Goal: Transaction & Acquisition: Purchase product/service

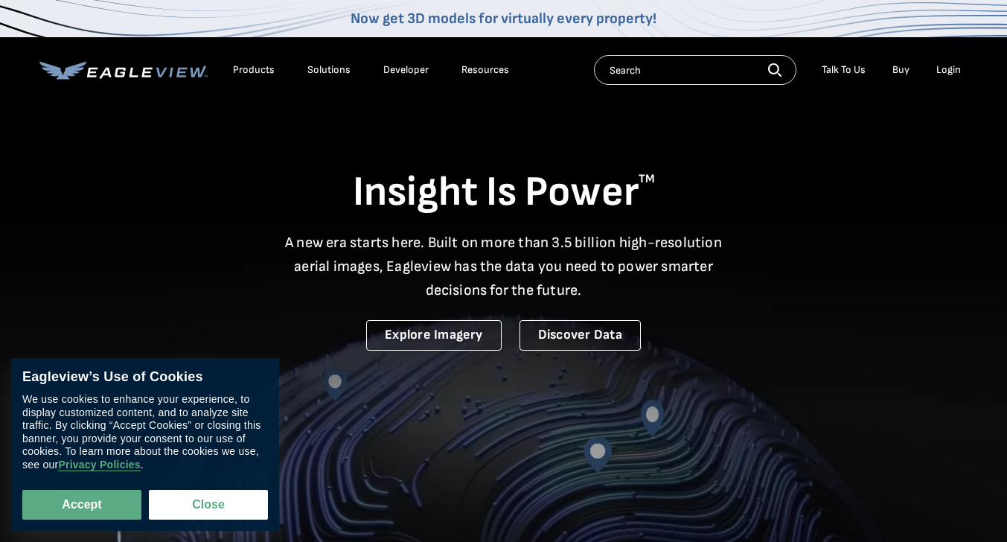
click at [959, 71] on div "Login" at bounding box center [948, 69] width 25 height 13
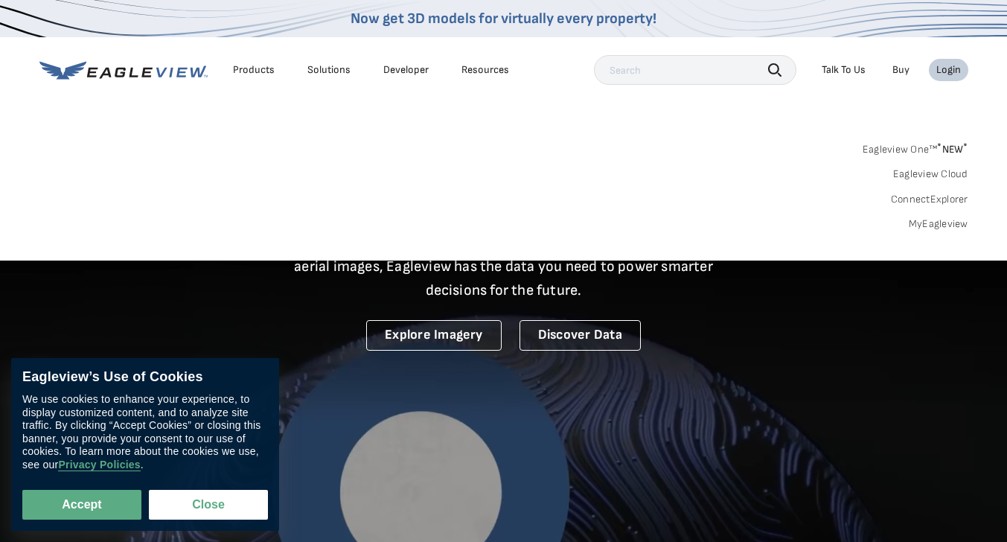
click at [921, 219] on link "MyEagleview" at bounding box center [939, 223] width 60 height 13
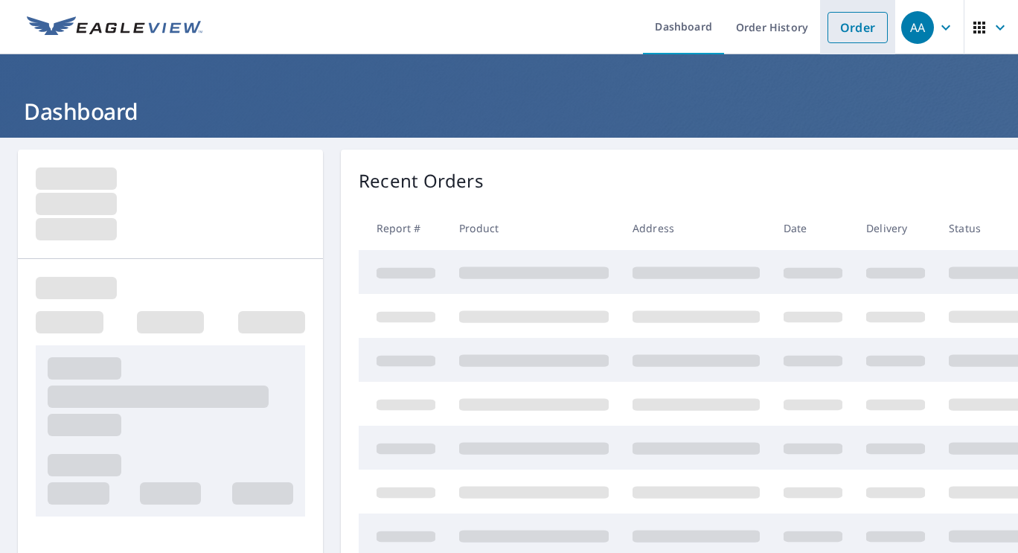
click at [852, 22] on link "Order" at bounding box center [858, 27] width 60 height 31
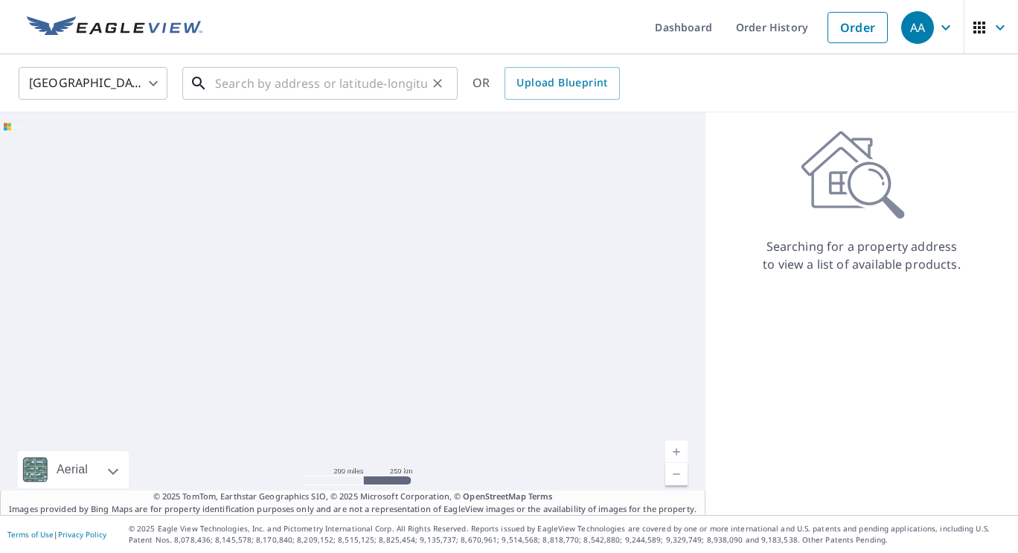
click at [370, 85] on input "text" at bounding box center [321, 84] width 212 height 42
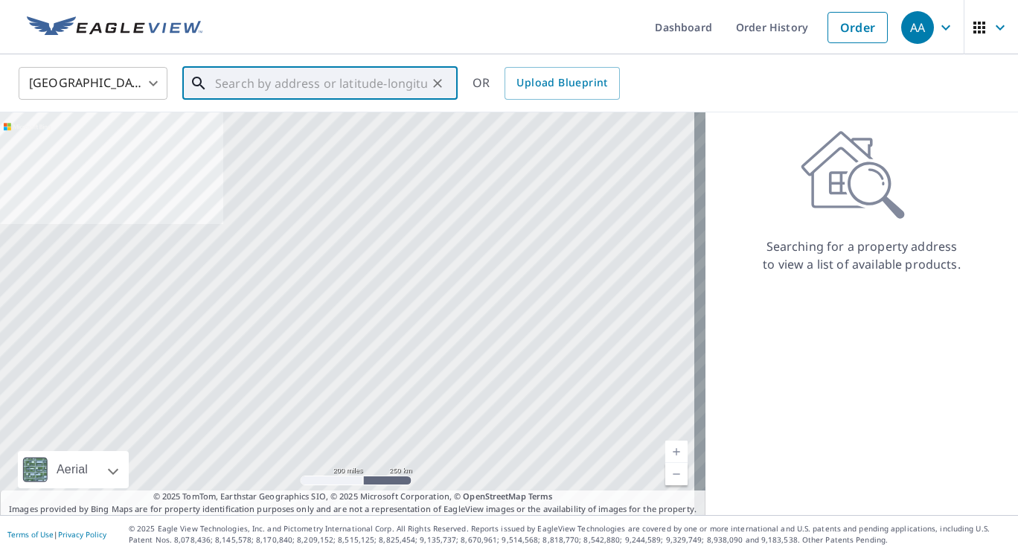
paste input "3141 Alameda St Medford , OR 97504"
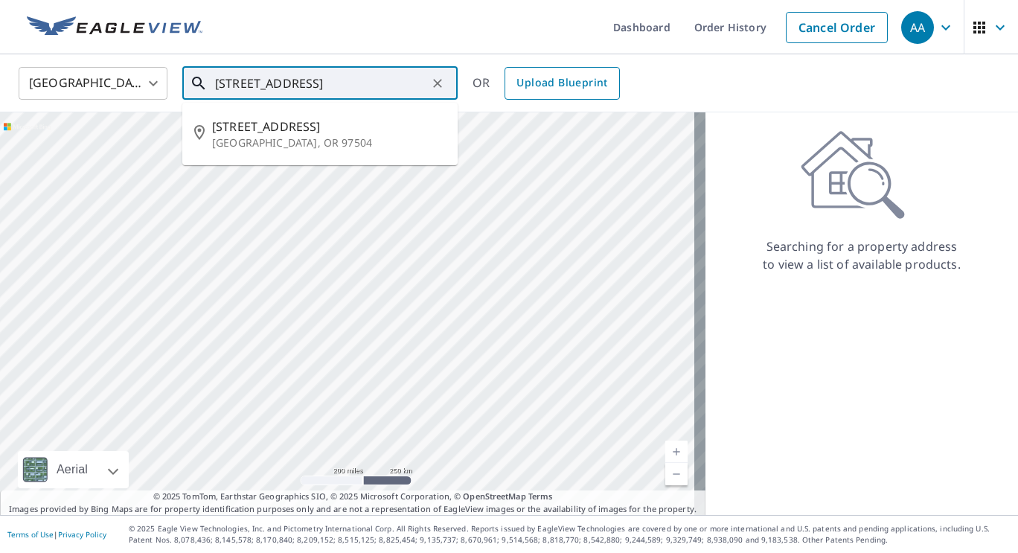
type input "3141 Alameda St Medford , OR 97504"
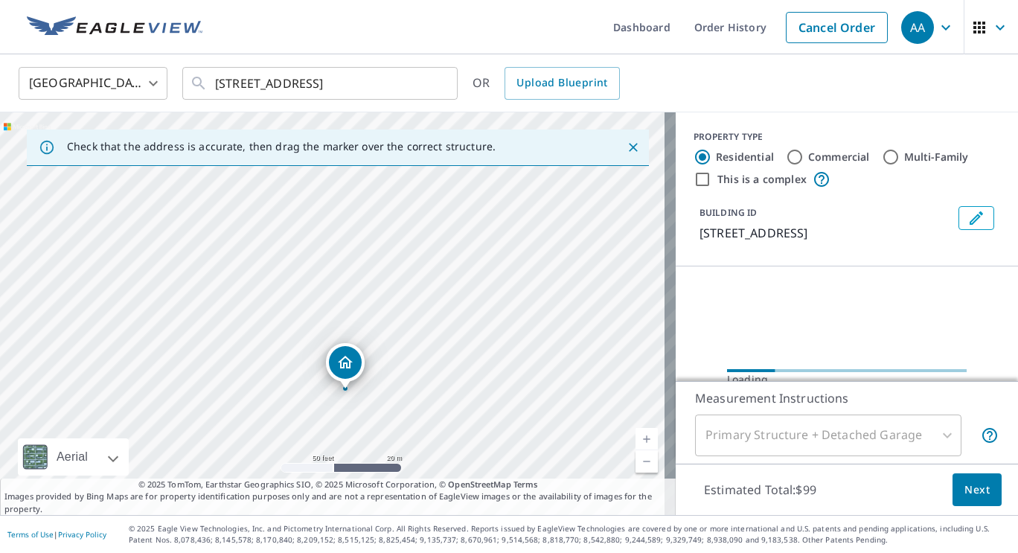
drag, startPoint x: 348, startPoint y: 328, endPoint x: 515, endPoint y: 325, distance: 167.5
click at [515, 325] on div "3141 Alameda St Medford, OR 97504" at bounding box center [338, 313] width 676 height 403
click at [694, 182] on input "This is a complex" at bounding box center [703, 179] width 18 height 18
checkbox input "true"
radio input "false"
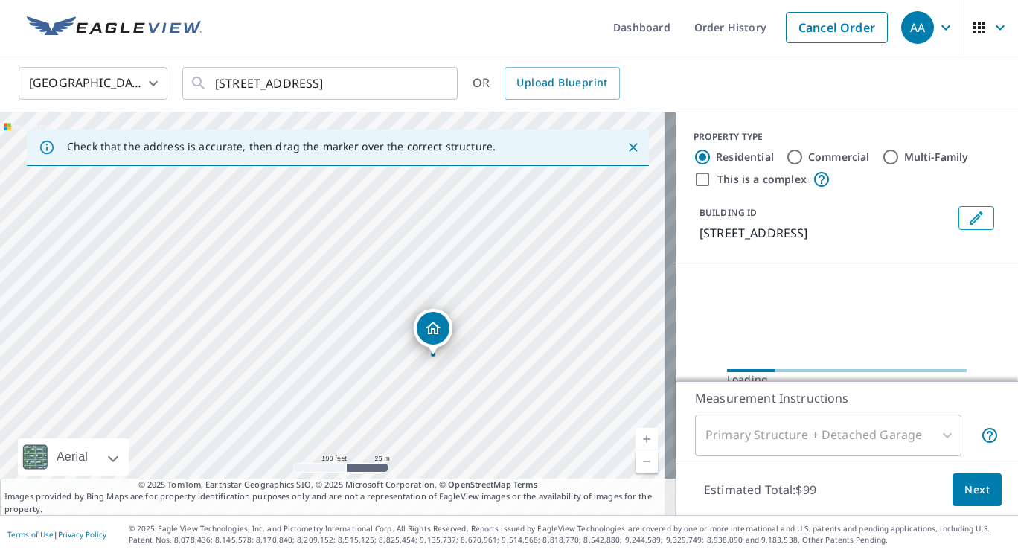
radio input "true"
type input "4"
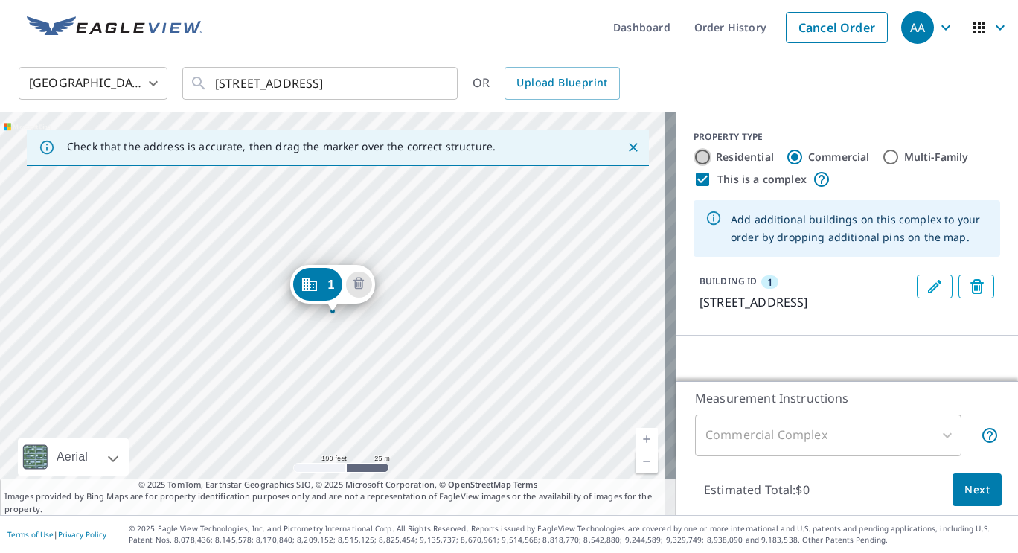
click at [696, 154] on input "Residential" at bounding box center [703, 157] width 18 height 18
radio input "true"
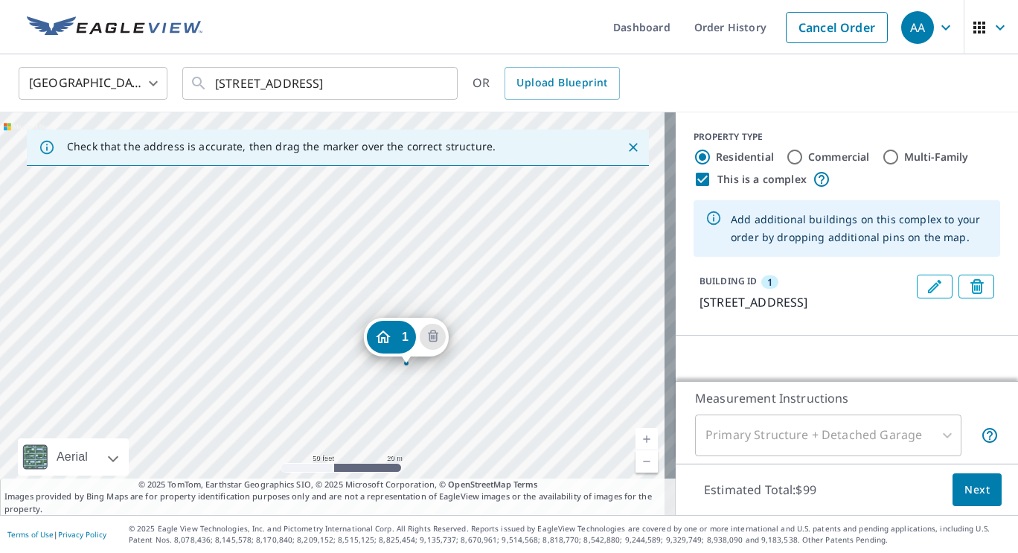
drag, startPoint x: 316, startPoint y: 336, endPoint x: 397, endPoint y: 339, distance: 81.2
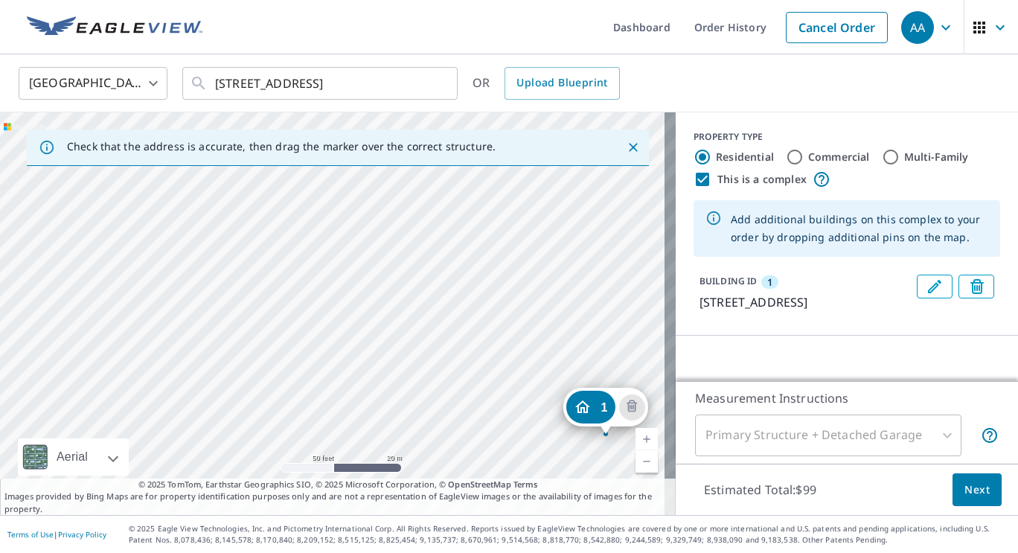
drag, startPoint x: 258, startPoint y: 218, endPoint x: 531, endPoint y: 341, distance: 299.5
click at [531, 341] on div "1 3145 Alameda St Medford, OR 97504" at bounding box center [338, 313] width 676 height 403
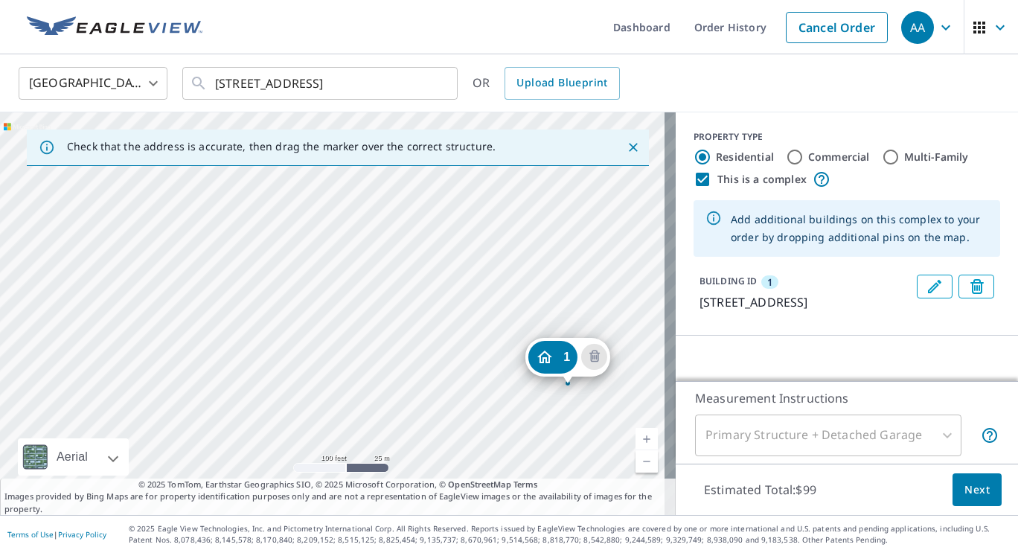
click at [496, 242] on div "1 3145 Alameda St Medford, OR 97504" at bounding box center [338, 313] width 676 height 403
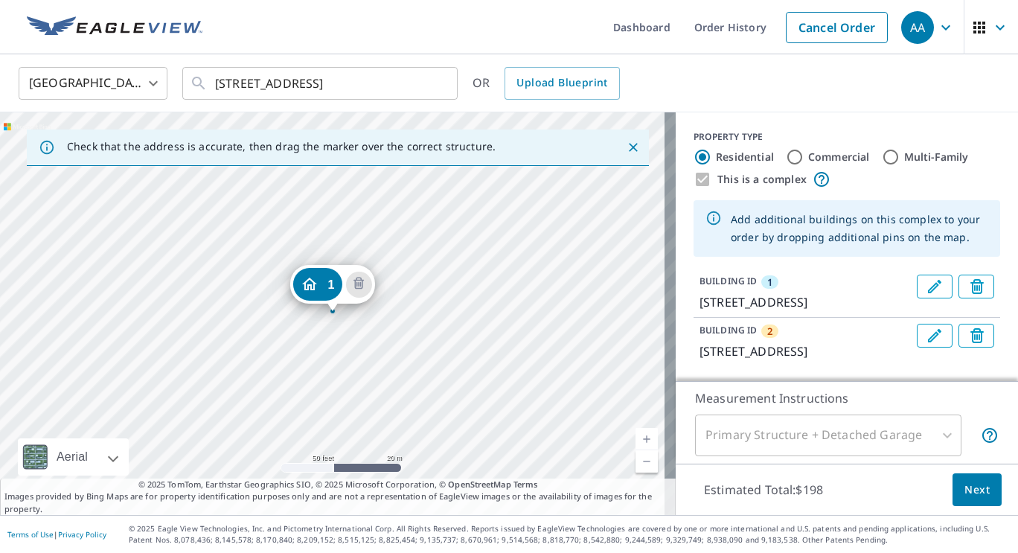
drag, startPoint x: 272, startPoint y: 226, endPoint x: 401, endPoint y: 379, distance: 200.2
click at [374, 419] on div "2 3125 Alameda St Medford, OR 97504 1 3145 Alameda St Medford, OR 97504" at bounding box center [338, 313] width 676 height 403
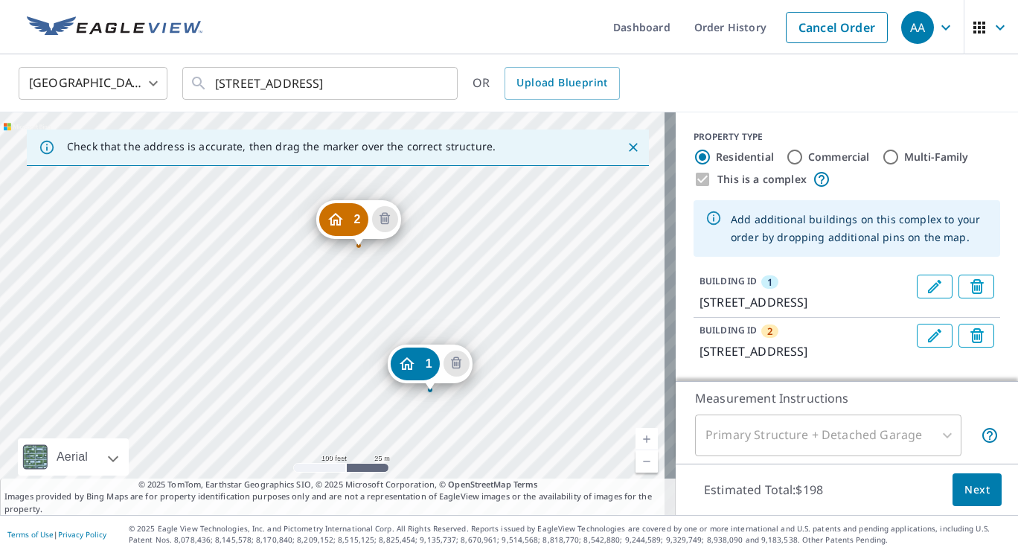
drag, startPoint x: 488, startPoint y: 231, endPoint x: 526, endPoint y: 282, distance: 63.4
click at [526, 282] on div "2 3125 Alameda St Medford, OR 97504 1 3145 Alameda St Medford, OR 97504" at bounding box center [338, 313] width 676 height 403
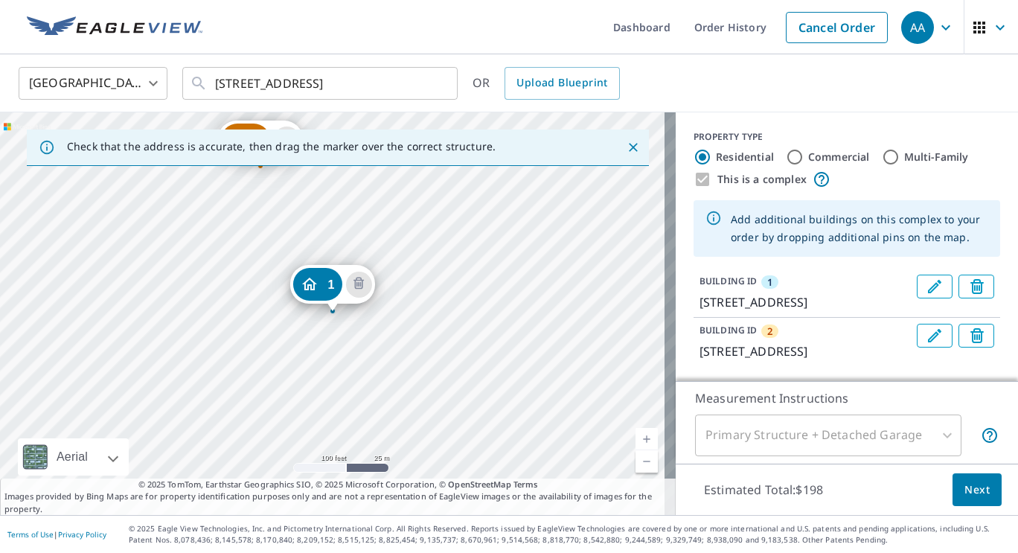
click at [125, 272] on div "2 3125 Alameda St Medford, OR 97504 1 3145 Alameda St Medford, OR 97504" at bounding box center [338, 313] width 676 height 403
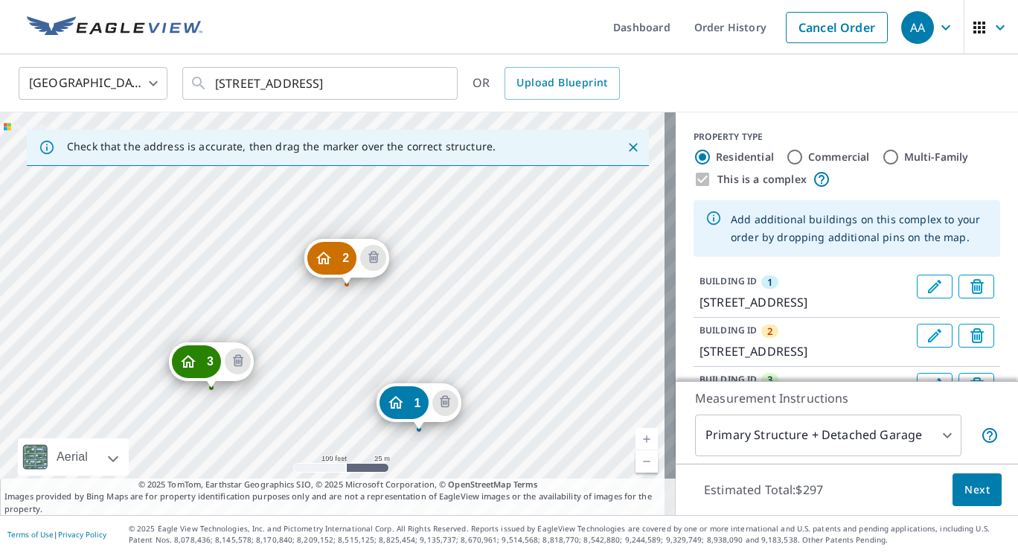
drag, startPoint x: 393, startPoint y: 181, endPoint x: 479, endPoint y: 299, distance: 146.5
click at [479, 299] on div "2 3125 Alameda St Medford, OR 97504 3 3115 Alameda St Medford, OR 97504 1 3145 …" at bounding box center [338, 313] width 676 height 403
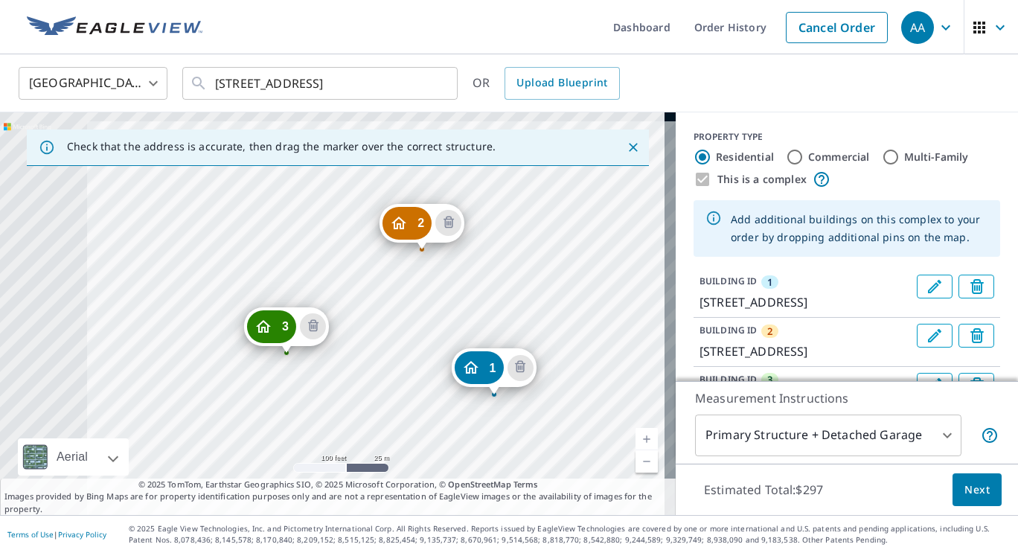
drag, startPoint x: 333, startPoint y: 200, endPoint x: 496, endPoint y: 284, distance: 182.8
click at [496, 284] on div "2 3125 Alameda St Medford, OR 97504 3 3115 Alameda St Medford, OR 97504 1 3145 …" at bounding box center [338, 313] width 676 height 403
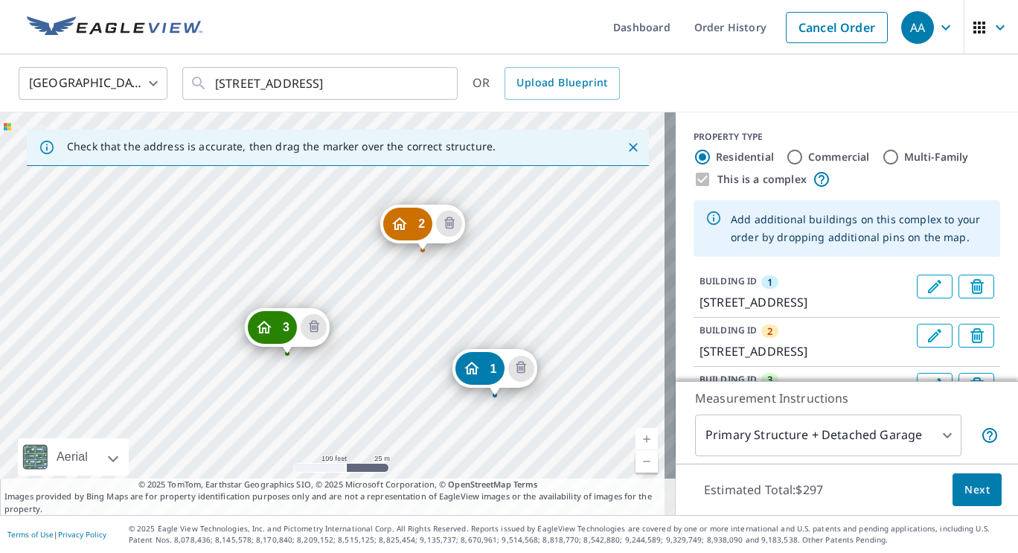
drag, startPoint x: 371, startPoint y: 185, endPoint x: 358, endPoint y: 276, distance: 91.7
click at [358, 276] on div "2 3125 Alameda St Medford, OR 97504 3 3115 Alameda St Medford, OR 97504 1 3145 …" at bounding box center [338, 313] width 676 height 403
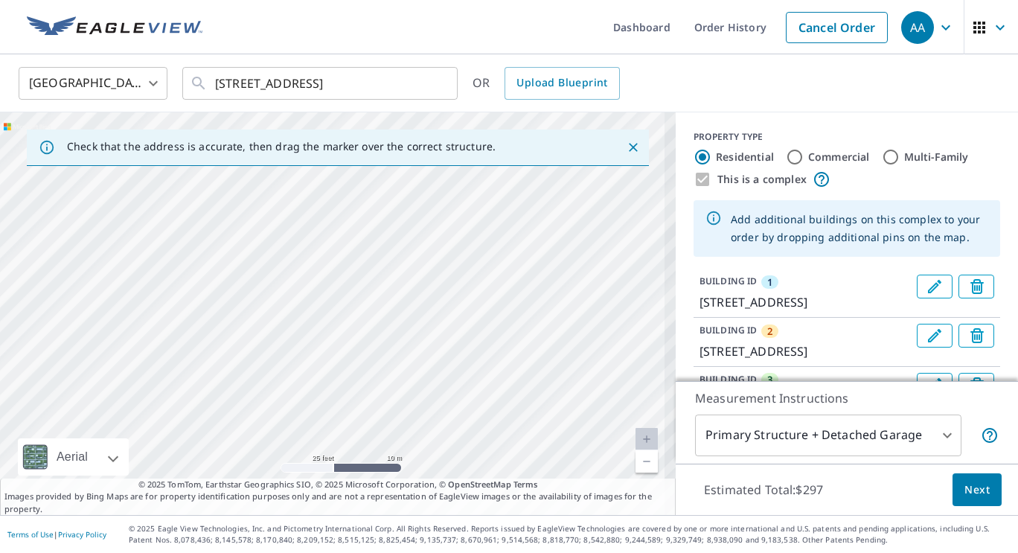
click at [351, 234] on div "2 3125 Alameda St Medford, OR 97504 3 3115 Alameda St Medford, OR 97504 1 3145 …" at bounding box center [338, 313] width 676 height 403
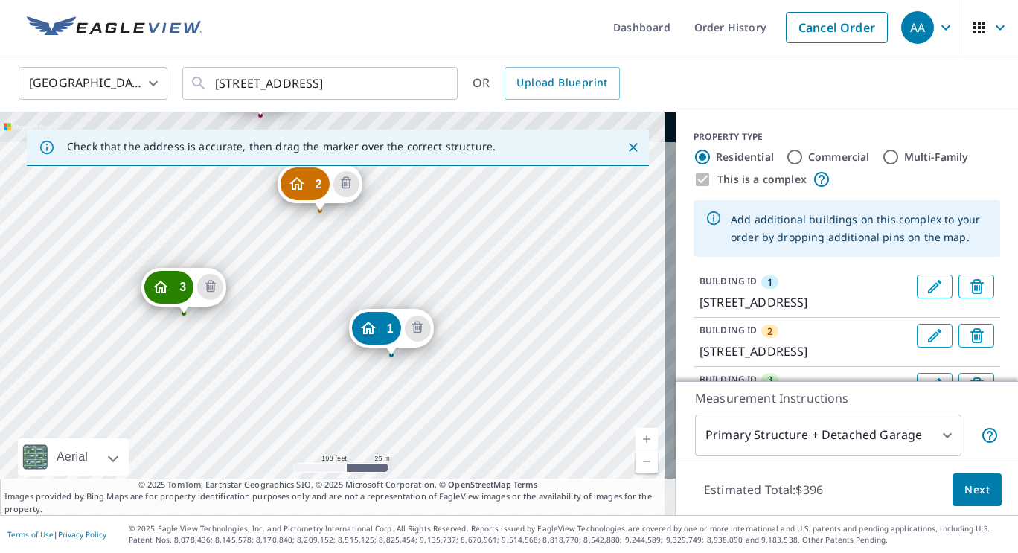
drag, startPoint x: 281, startPoint y: 210, endPoint x: 339, endPoint y: 338, distance: 140.6
click at [337, 343] on div "2 3125 Alameda St Medford, OR 97504 3 3115 Alameda St Medford, OR 97504 4 3135 …" at bounding box center [338, 313] width 676 height 403
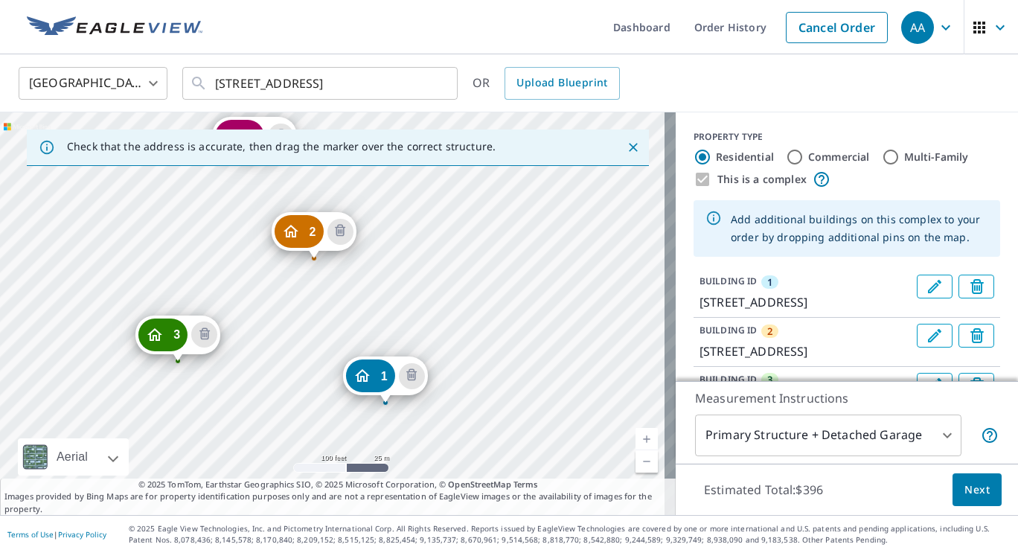
drag, startPoint x: 586, startPoint y: 275, endPoint x: 569, endPoint y: 293, distance: 24.8
click at [569, 293] on div "2 3125 Alameda St Medford, OR 97504 3 3115 Alameda St Medford, OR 97504 4 3135 …" at bounding box center [338, 313] width 676 height 403
click at [447, 351] on div "2 3125 Alameda St Medford, OR 97504 3 3115 Alameda St Medford, OR 97504 4 3135 …" at bounding box center [338, 313] width 676 height 403
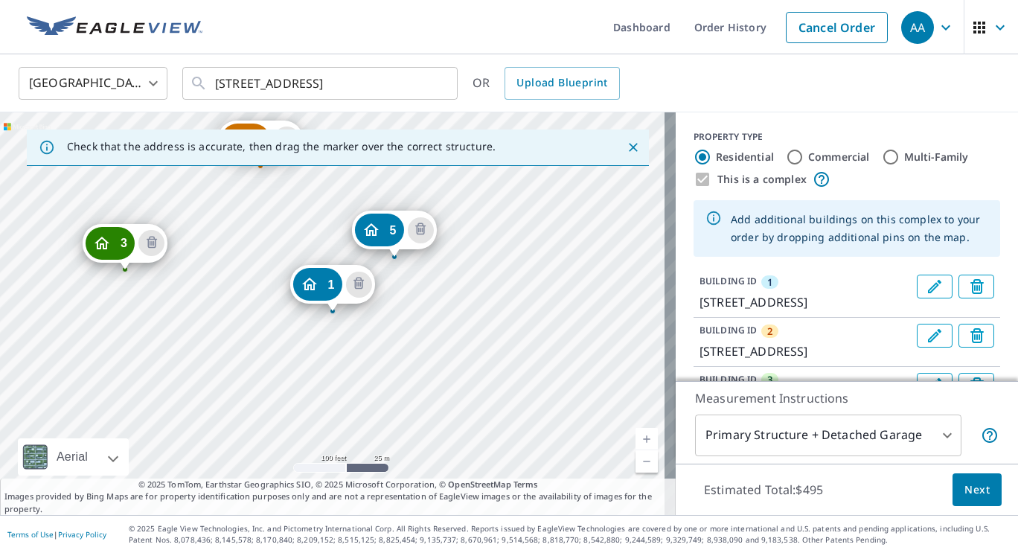
click at [820, 429] on body "AA AA Dashboard Order History Cancel Order AA United States US ​ 3141 Alameda S…" at bounding box center [509, 276] width 1018 height 553
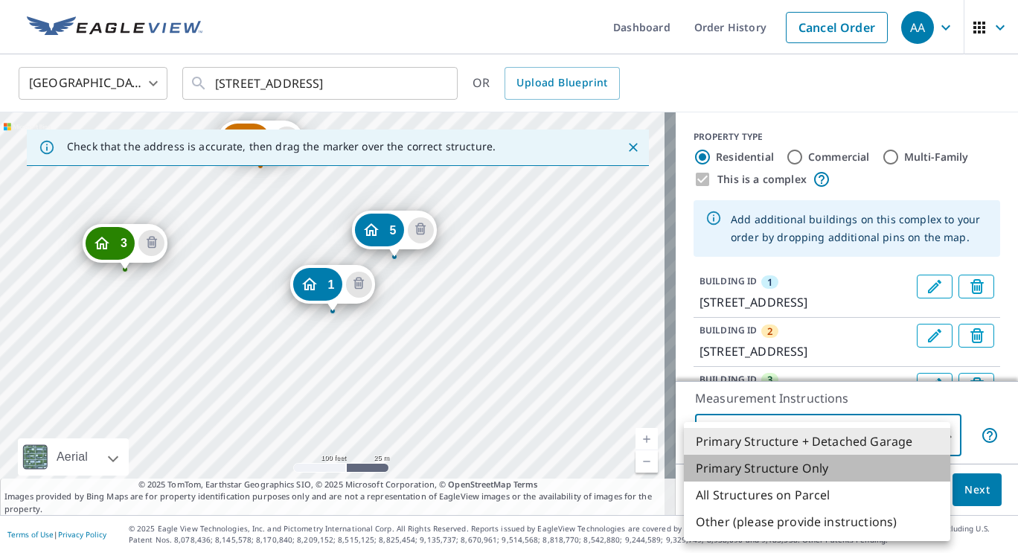
click at [779, 466] on li "Primary Structure Only" at bounding box center [817, 468] width 266 height 27
type input "2"
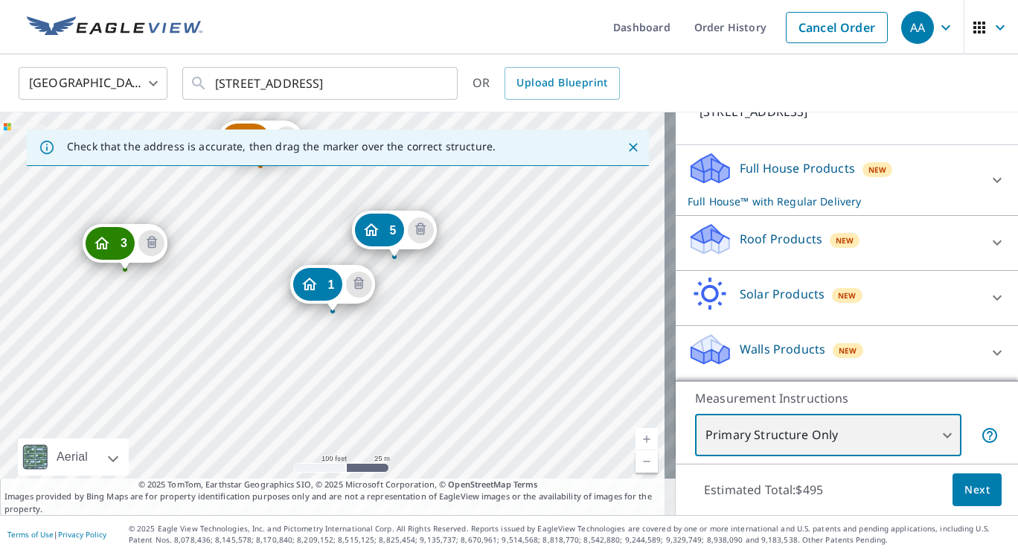
scroll to position [478, 0]
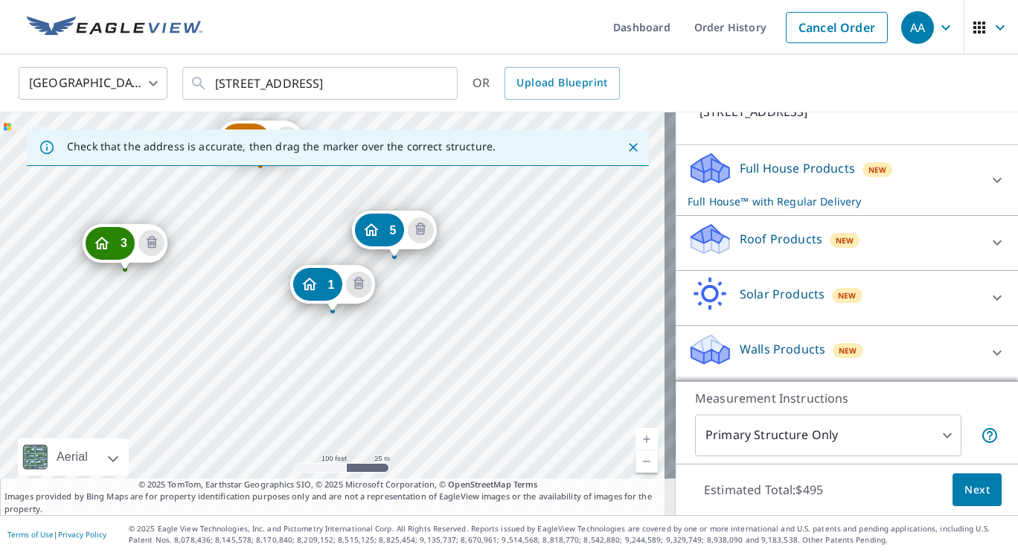
click at [809, 185] on div "Full House Products New Full House™ with Regular Delivery" at bounding box center [834, 180] width 292 height 58
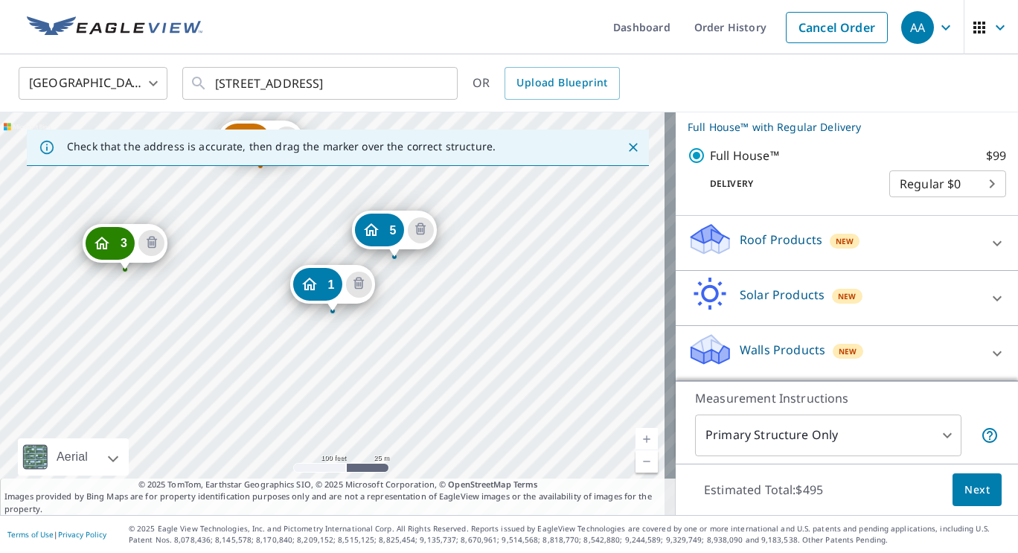
click at [757, 264] on div "Roof Products New" at bounding box center [834, 243] width 292 height 42
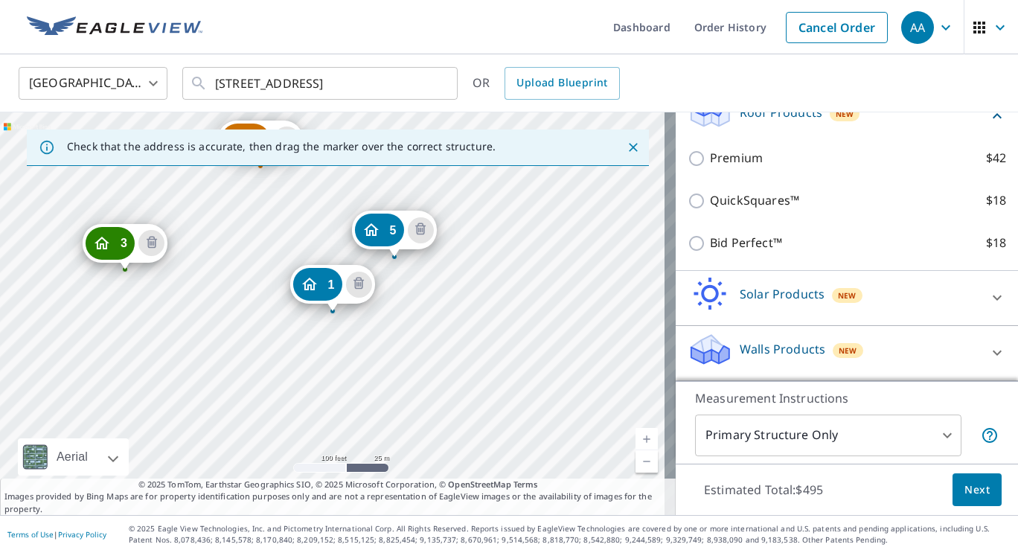
scroll to position [627, 0]
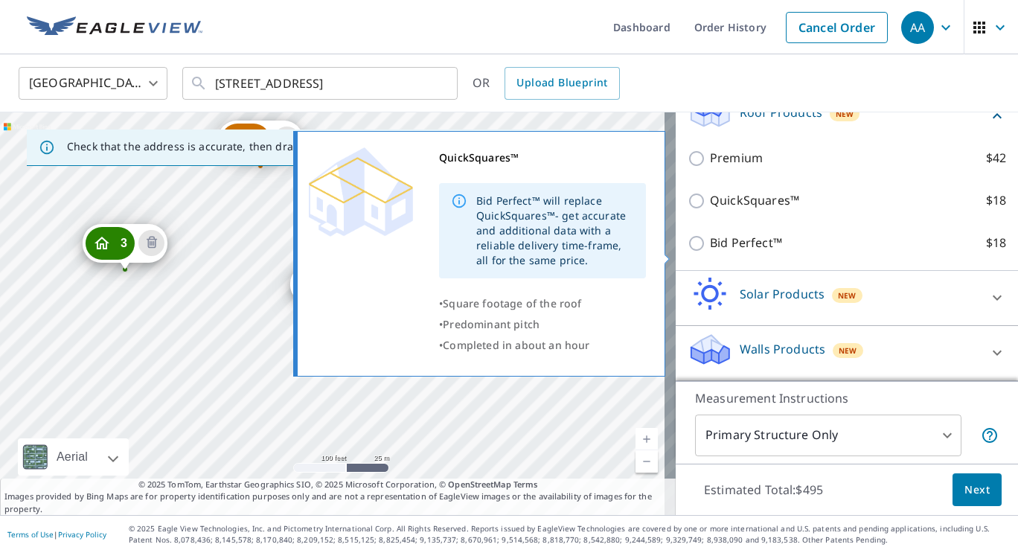
click at [747, 210] on p "QuickSquares™" at bounding box center [754, 200] width 89 height 19
click at [710, 210] on input "QuickSquares™ $18" at bounding box center [699, 201] width 22 height 18
checkbox input "true"
checkbox input "false"
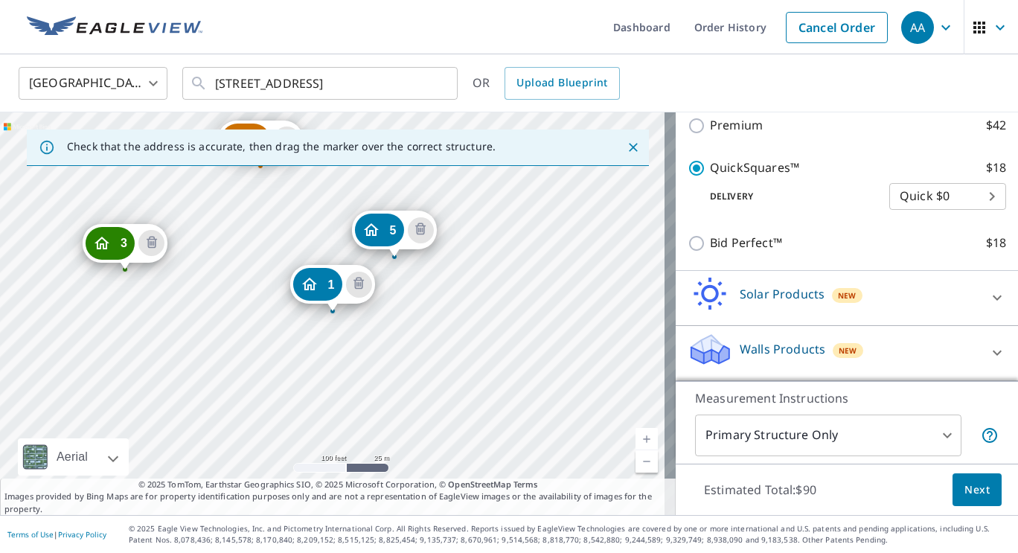
scroll to position [611, 0]
click at [916, 269] on body "AA AA Dashboard Order History Cancel Order AA United States US ​ 3141 Alameda S…" at bounding box center [509, 276] width 1018 height 553
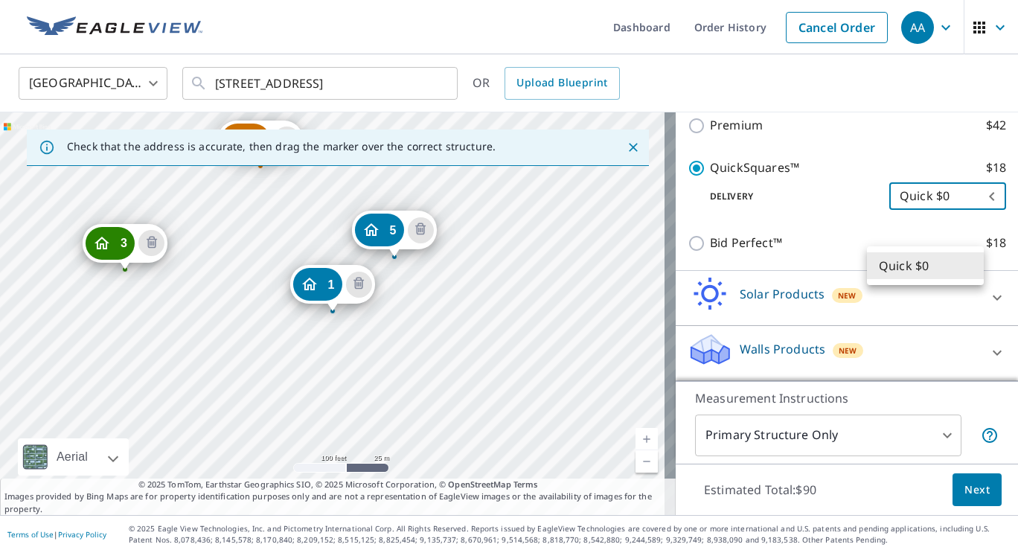
click at [916, 269] on li "Quick $0" at bounding box center [925, 265] width 117 height 27
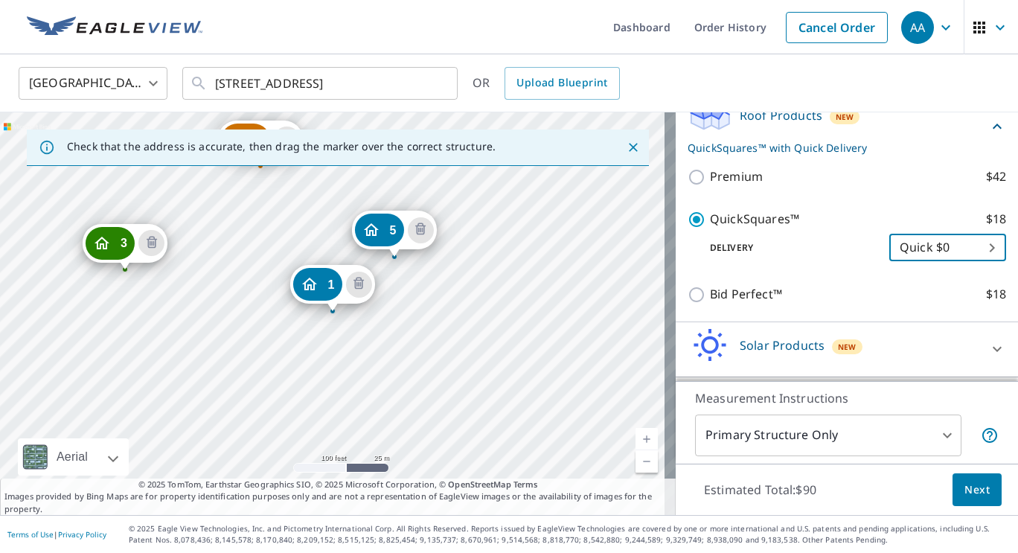
click at [234, 249] on div "2 3125 Alameda St Medford, OR 97504 3 3115 Alameda St Medford, OR 97504 4 3135 …" at bounding box center [338, 313] width 676 height 403
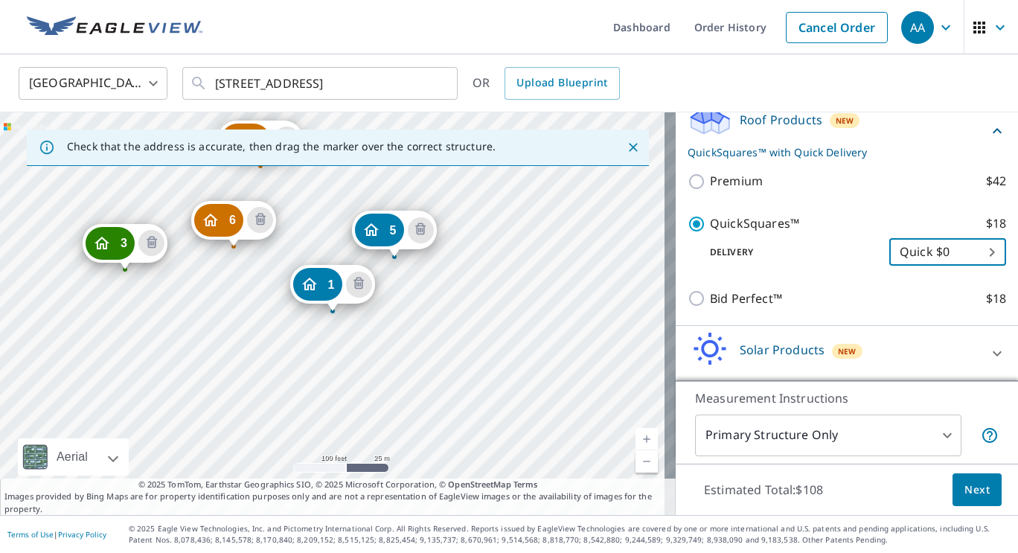
scroll to position [604, 0]
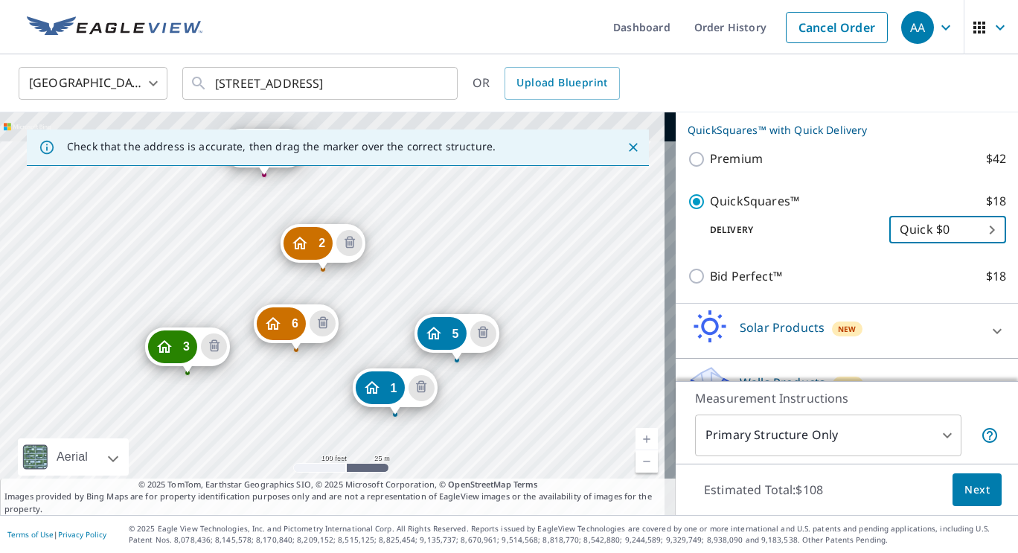
drag, startPoint x: 321, startPoint y: 202, endPoint x: 383, endPoint y: 305, distance: 120.9
click at [383, 305] on div "2 3125 Alameda St Medford, OR 97504 3 3115 Alameda St Medford, OR 97504 4 3135 …" at bounding box center [338, 313] width 676 height 403
click at [360, 272] on div "2 3125 Alameda St Medford, OR 97504 3 3115 Alameda St Medford, OR 97504 4 3135 …" at bounding box center [338, 313] width 676 height 403
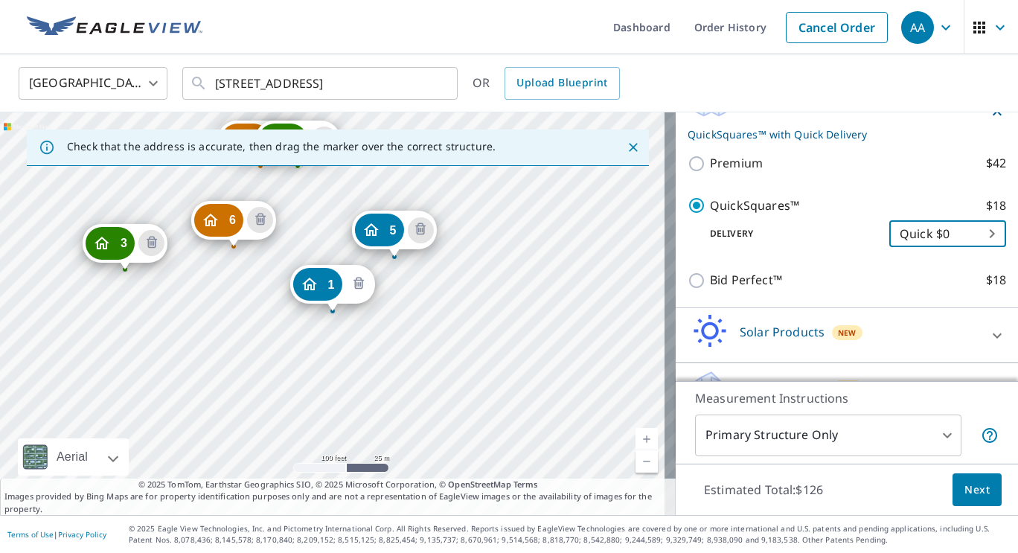
scroll to position [671, 0]
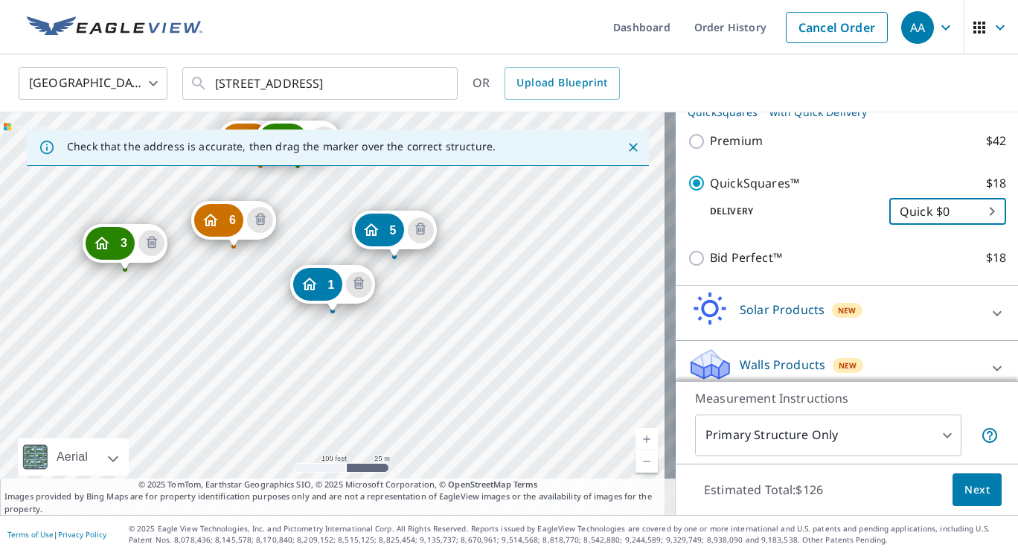
click at [973, 498] on span "Next" at bounding box center [977, 490] width 25 height 19
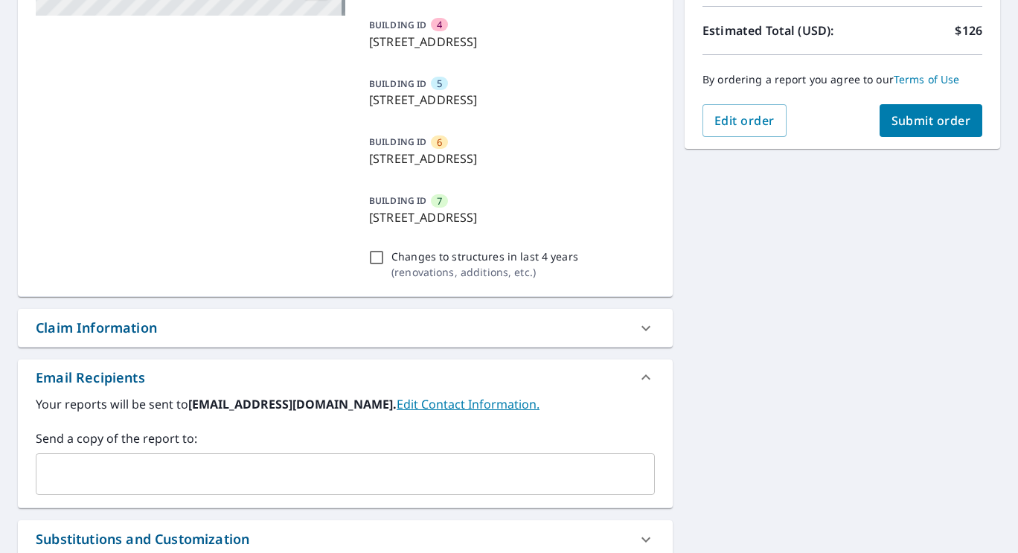
scroll to position [372, 0]
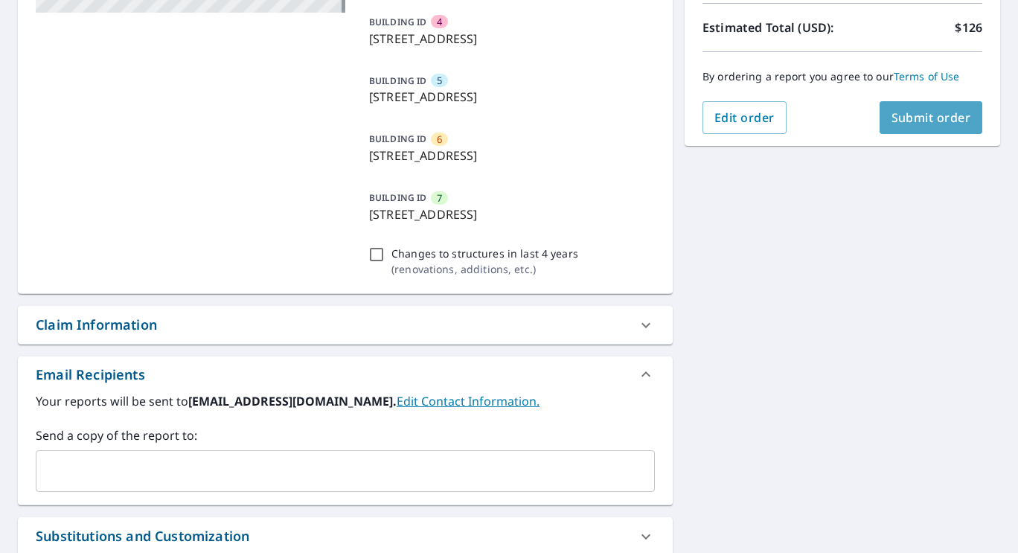
click at [939, 115] on span "Submit order" at bounding box center [932, 117] width 80 height 16
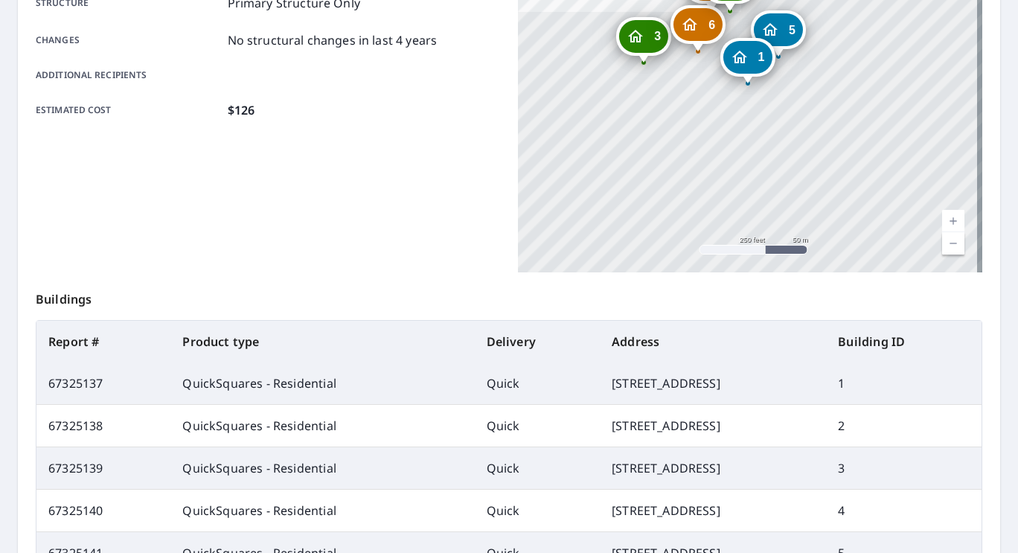
scroll to position [577, 0]
